Goal: Information Seeking & Learning: Learn about a topic

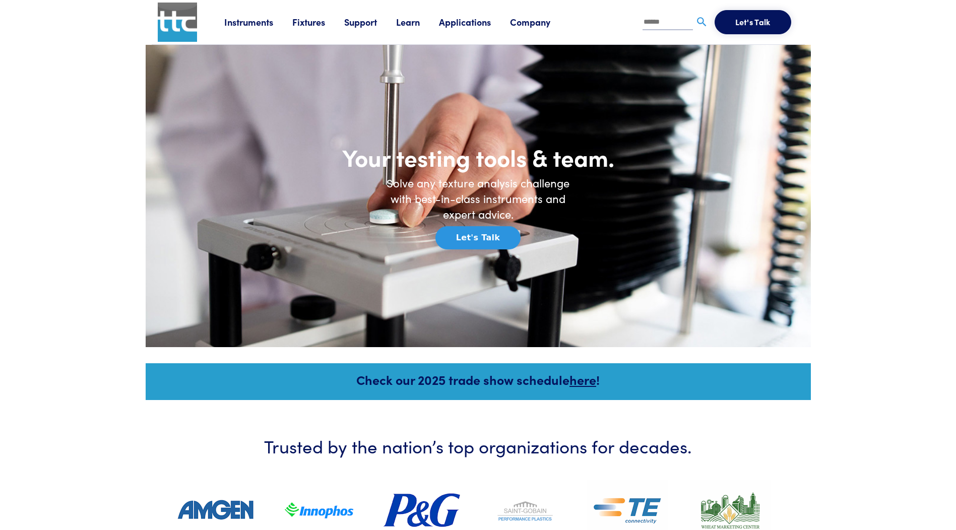
click at [529, 22] on link "Company" at bounding box center [539, 22] width 59 height 13
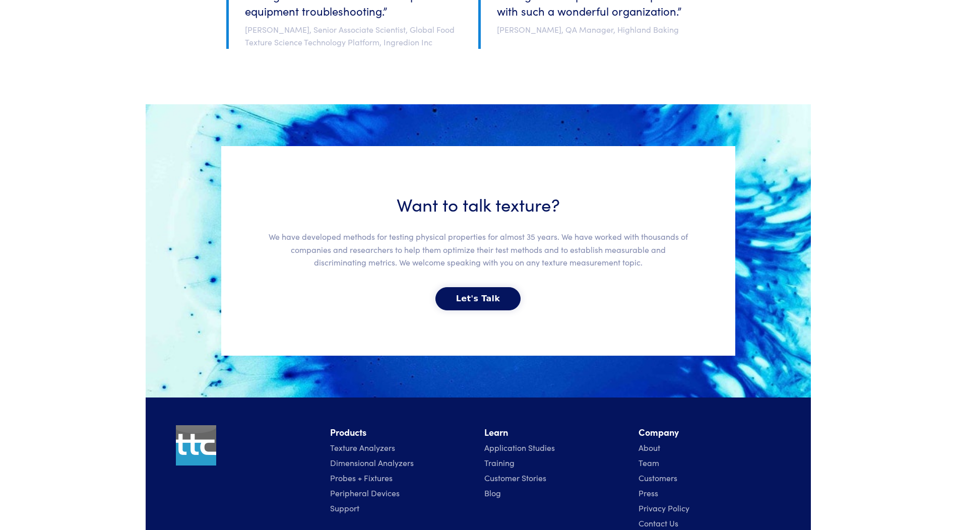
scroll to position [2116, 0]
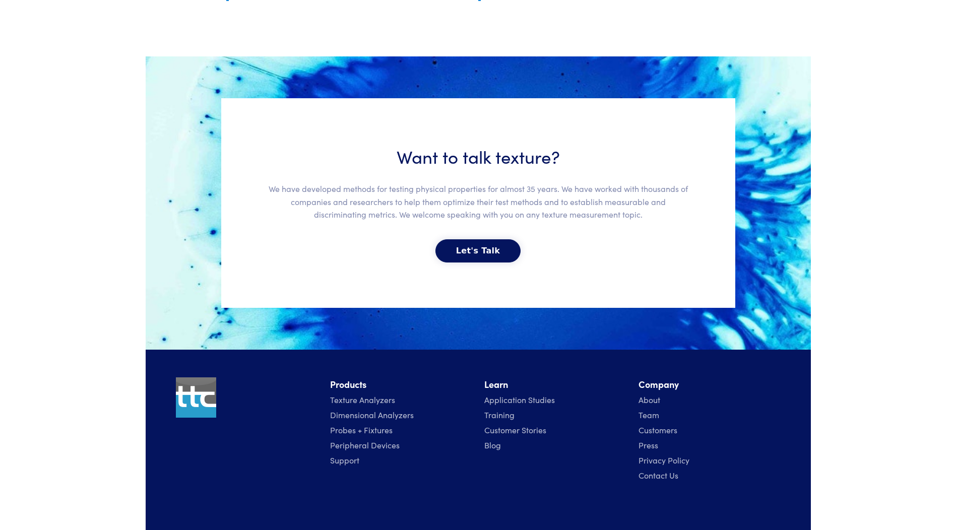
click at [653, 399] on link "About" at bounding box center [649, 399] width 22 height 11
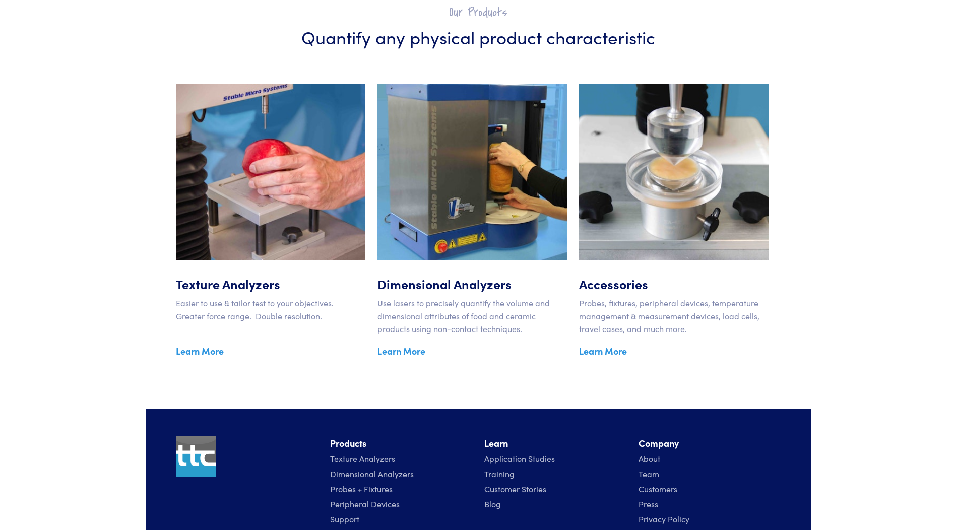
scroll to position [1602, 0]
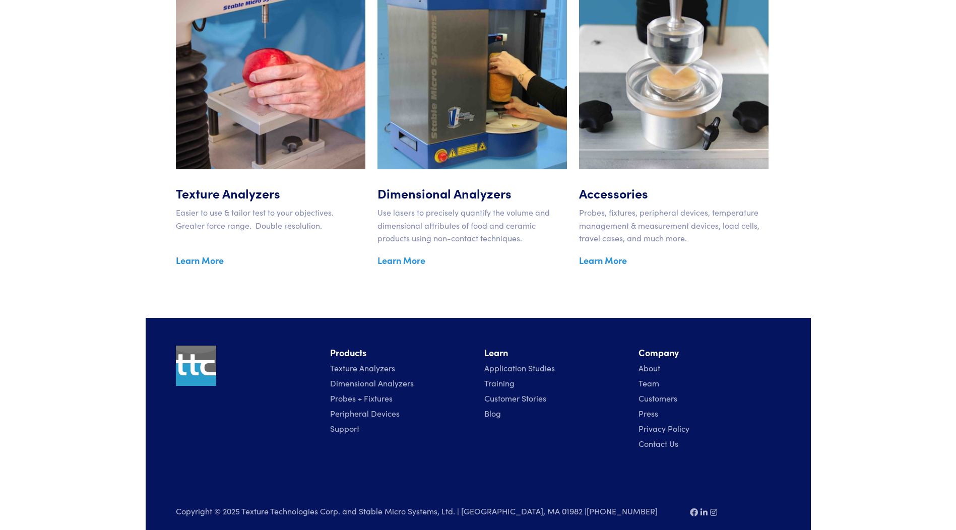
click at [652, 377] on link "Team" at bounding box center [648, 382] width 21 height 11
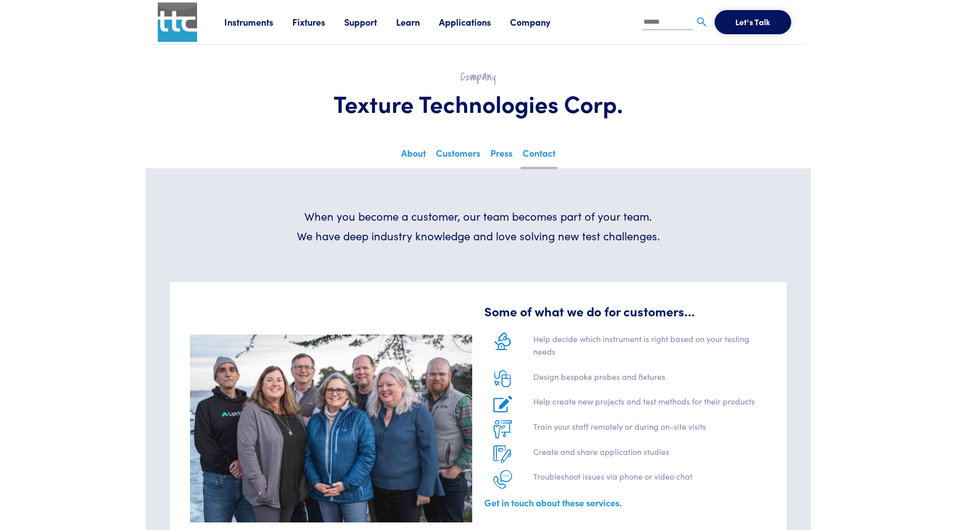
click at [530, 155] on link "Contact" at bounding box center [538, 157] width 37 height 25
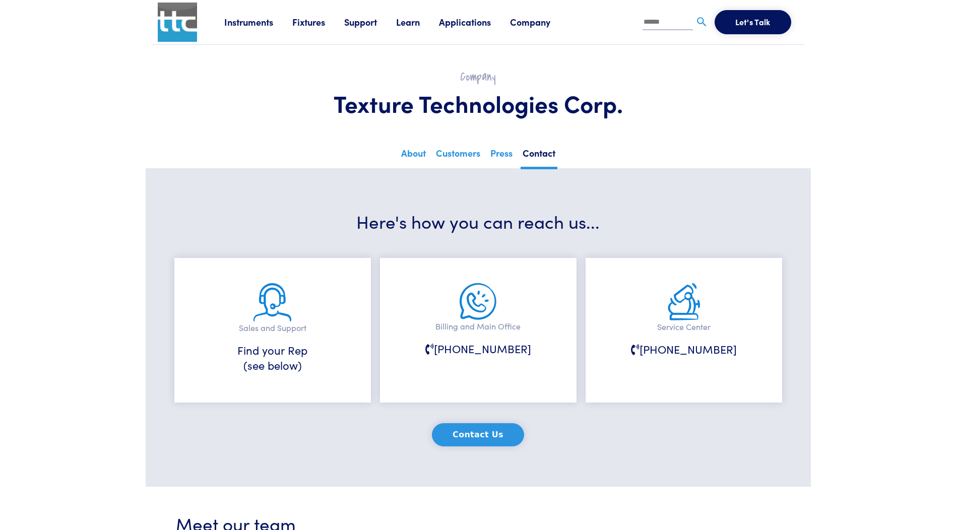
click at [546, 25] on link "Company" at bounding box center [539, 22] width 59 height 13
click at [312, 20] on link "Fixtures" at bounding box center [318, 22] width 52 height 13
click at [225, 69] on link "Probes & Fixtures" at bounding box center [218, 66] width 72 height 15
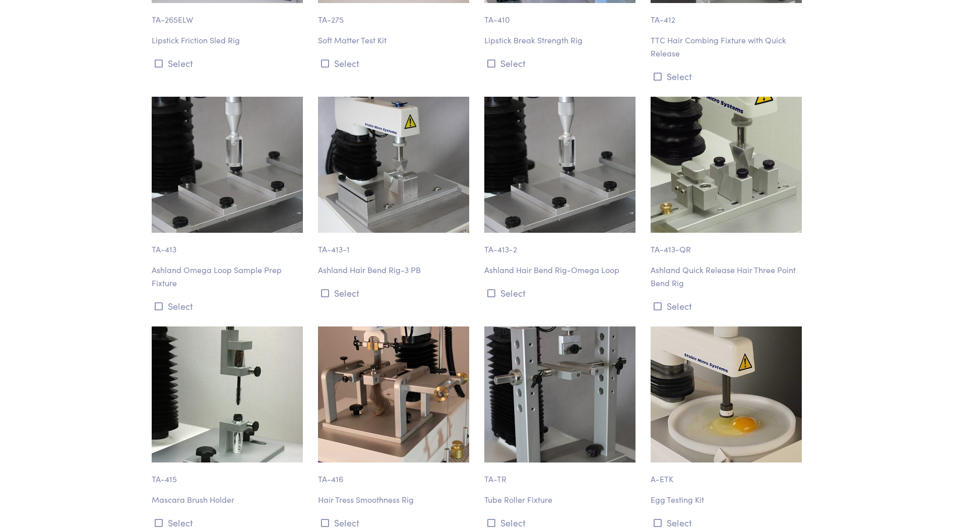
scroll to position [8563, 0]
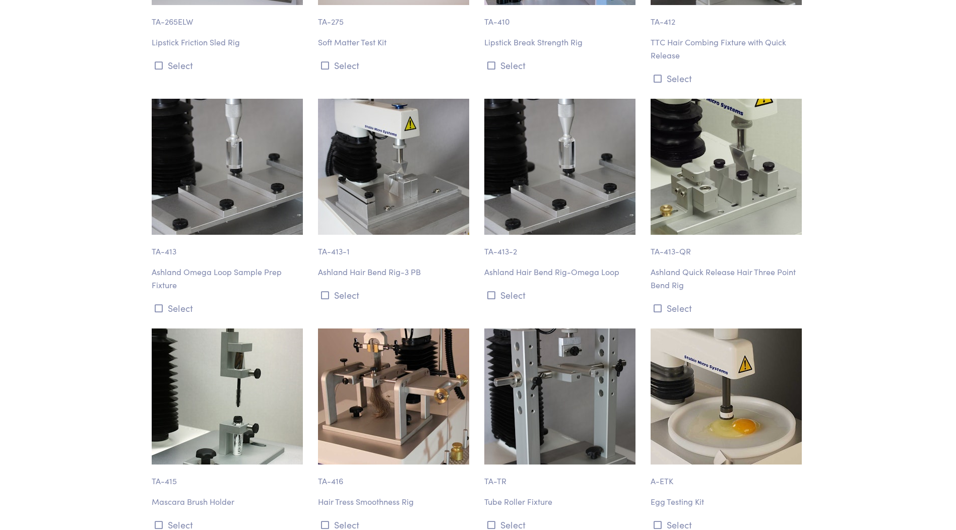
click at [389, 329] on img at bounding box center [393, 396] width 151 height 136
click at [342, 516] on button "Select" at bounding box center [395, 524] width 154 height 17
click at [386, 383] on img at bounding box center [393, 396] width 151 height 136
click at [340, 516] on button "Select" at bounding box center [395, 524] width 154 height 17
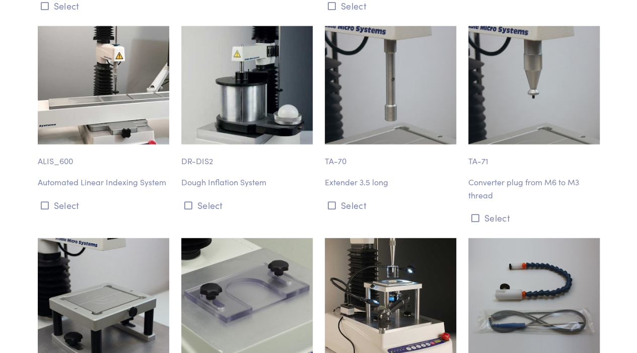
scroll to position [11266, 0]
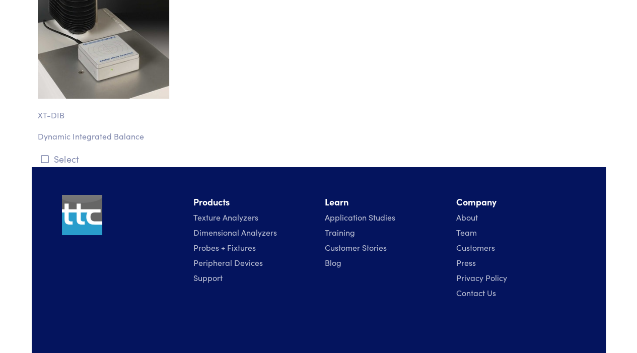
click at [363, 212] on link "Application Studies" at bounding box center [360, 217] width 71 height 11
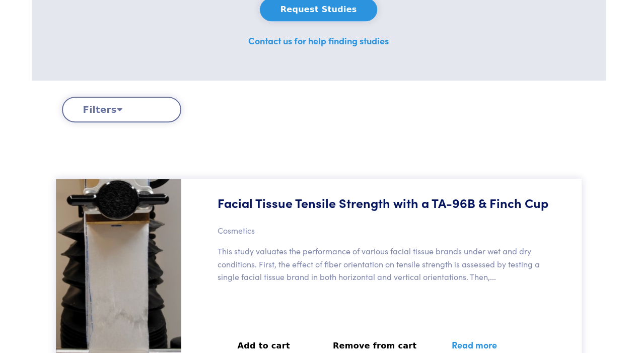
scroll to position [302, 0]
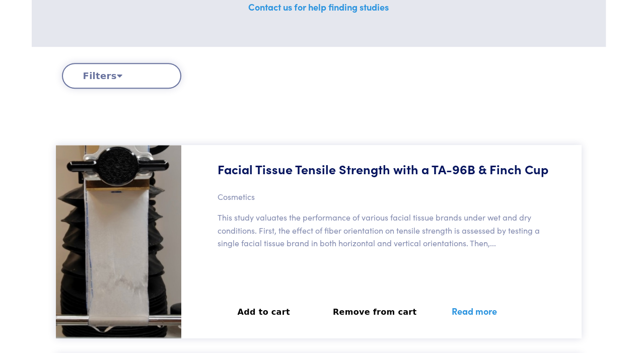
click at [104, 73] on button "Filters" at bounding box center [121, 76] width 119 height 26
click at [117, 75] on icon at bounding box center [120, 75] width 6 height 9
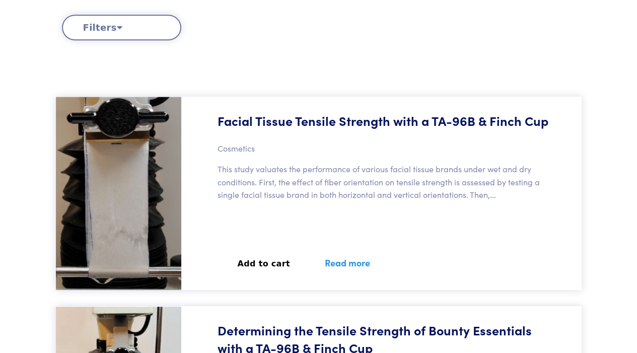
scroll to position [235, 0]
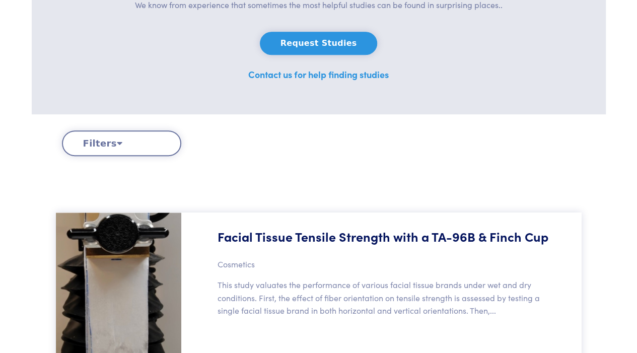
click at [117, 141] on icon at bounding box center [120, 143] width 6 height 9
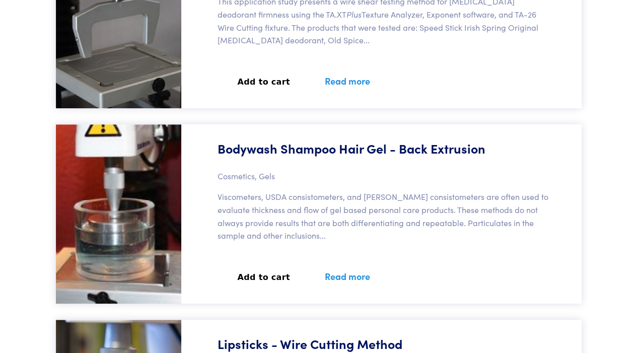
scroll to position [2082, 0]
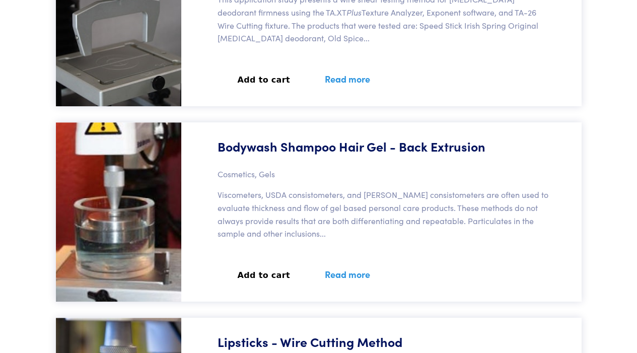
click at [340, 264] on link "Read more" at bounding box center [348, 274] width 70 height 37
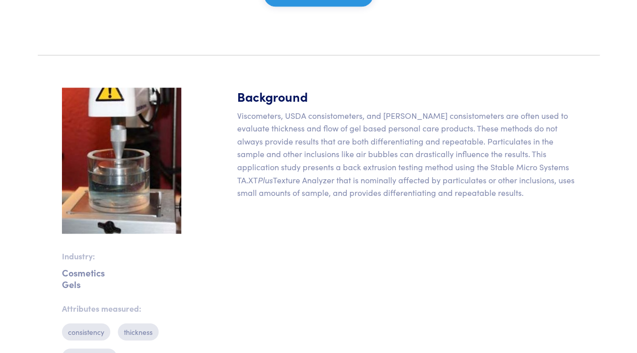
scroll to position [268, 0]
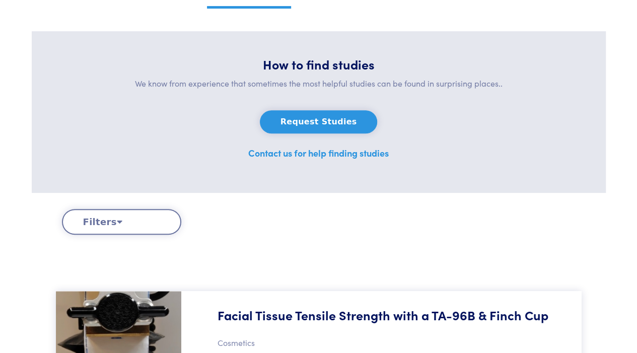
scroll to position [168, 0]
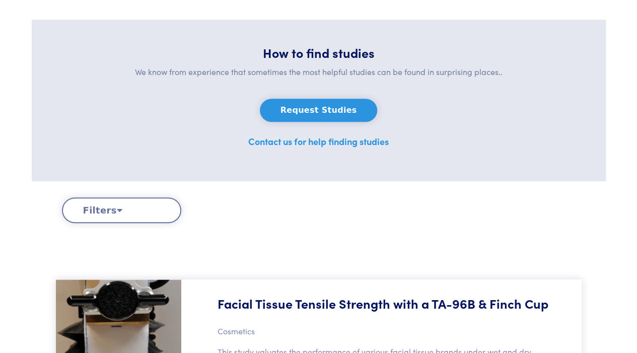
click at [117, 210] on icon at bounding box center [120, 210] width 6 height 9
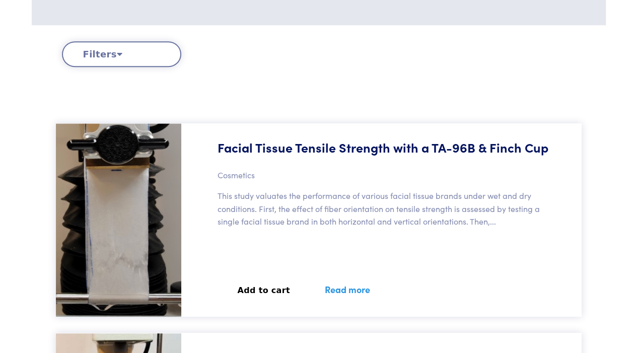
scroll to position [335, 0]
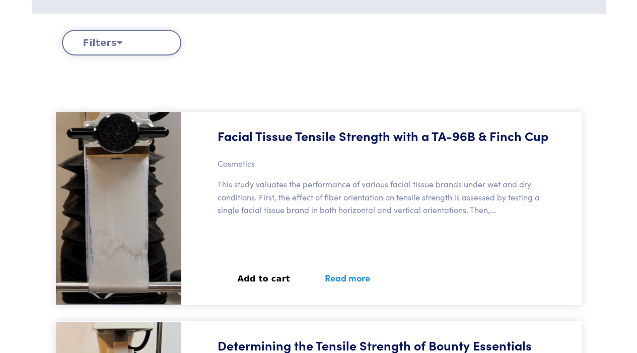
click at [87, 41] on button "Filters" at bounding box center [121, 43] width 119 height 26
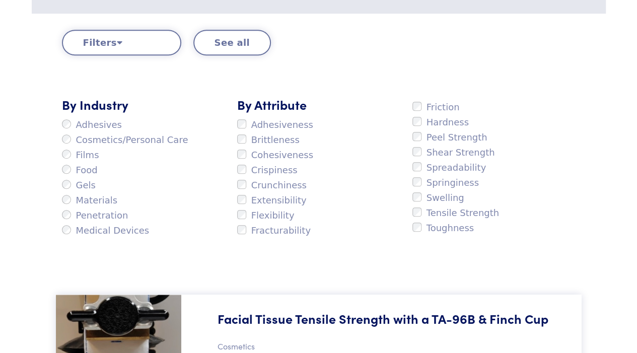
click at [230, 38] on button "See all" at bounding box center [232, 43] width 78 height 26
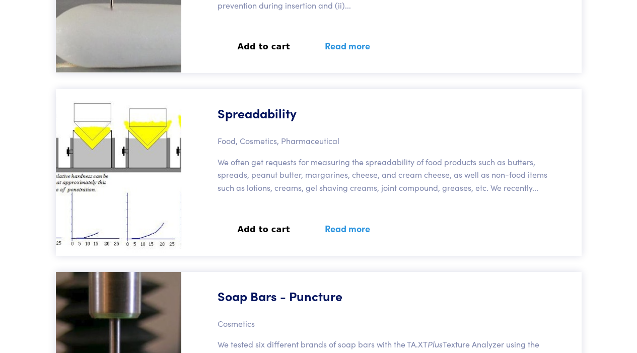
scroll to position [6817, 0]
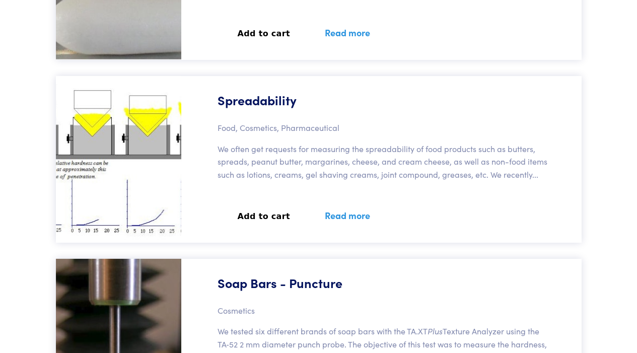
click at [337, 218] on link "Read more" at bounding box center [348, 215] width 70 height 37
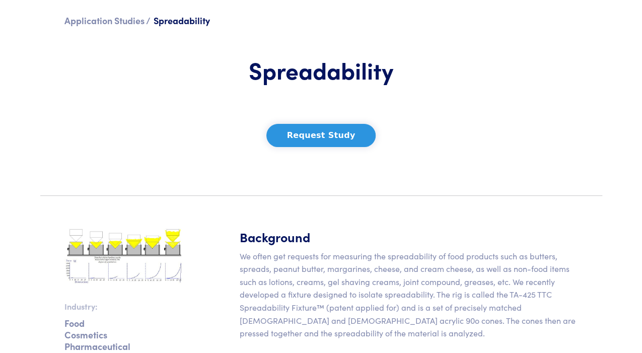
scroll to position [67, 0]
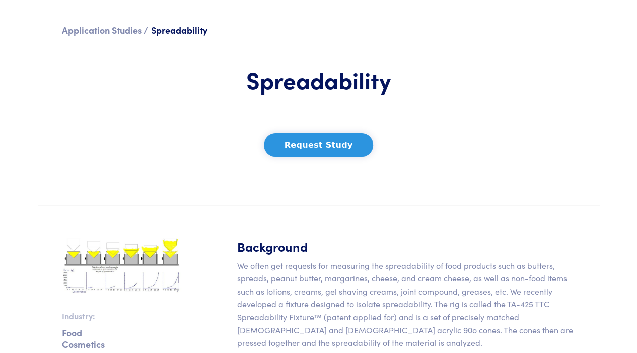
click at [323, 148] on button "Request Study" at bounding box center [319, 144] width 110 height 23
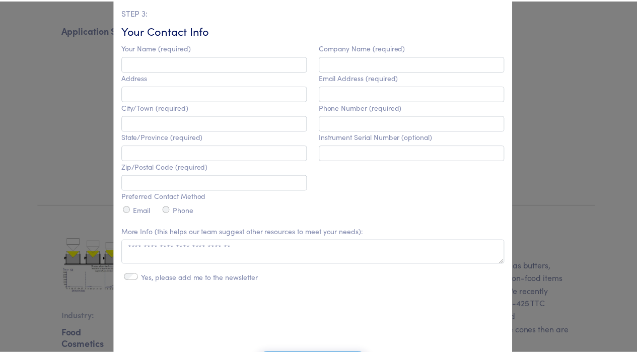
scroll to position [260, 0]
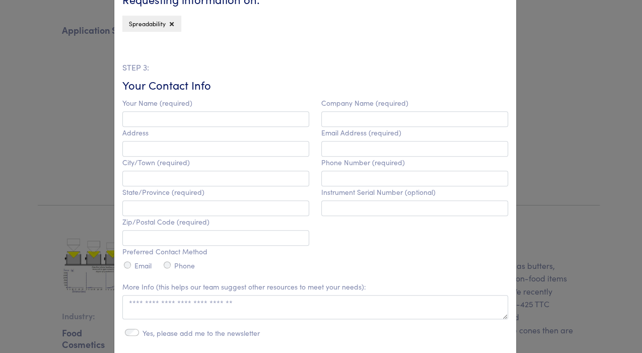
click at [88, 51] on div "**********" at bounding box center [321, 176] width 642 height 353
